Goal: Information Seeking & Learning: Learn about a topic

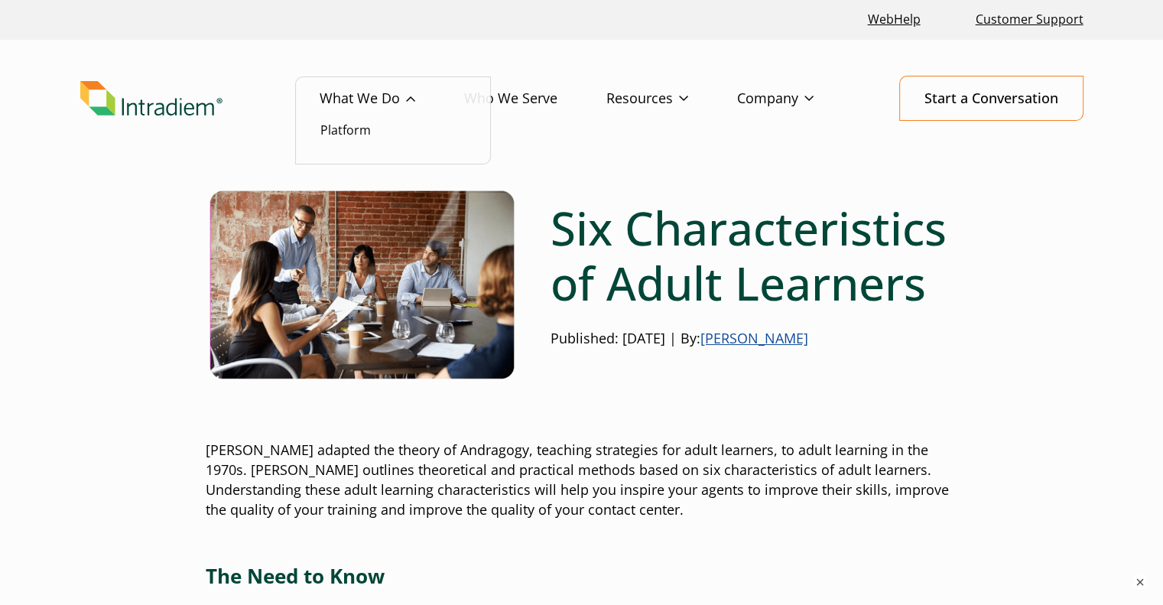
click at [324, 106] on link "What We Do" at bounding box center [392, 98] width 145 height 44
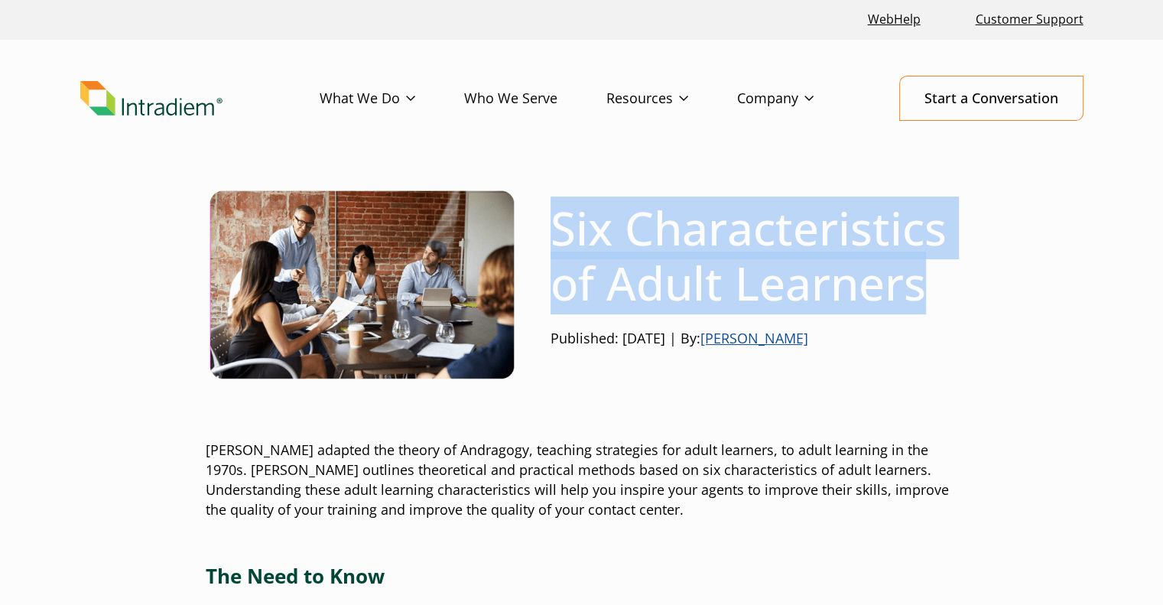
drag, startPoint x: 927, startPoint y: 287, endPoint x: 560, endPoint y: 255, distance: 368.5
click at [560, 255] on h1 "Six Characteristics of Adult Learners" at bounding box center [755, 255] width 408 height 110
copy h1 "Six Characteristics of Adult Learners"
